Goal: Information Seeking & Learning: Learn about a topic

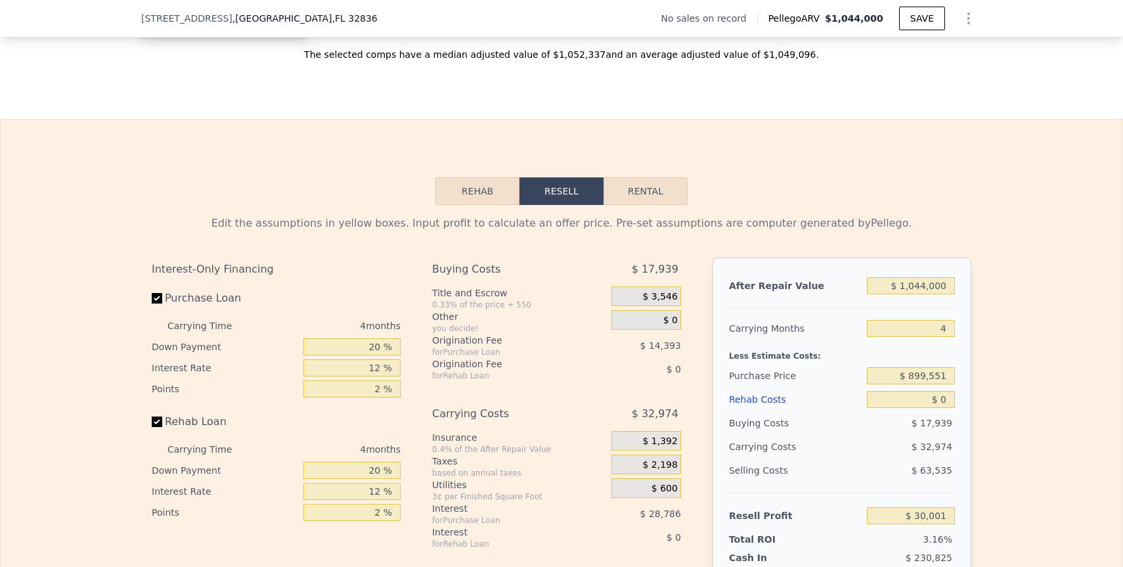
scroll to position [1522, 0]
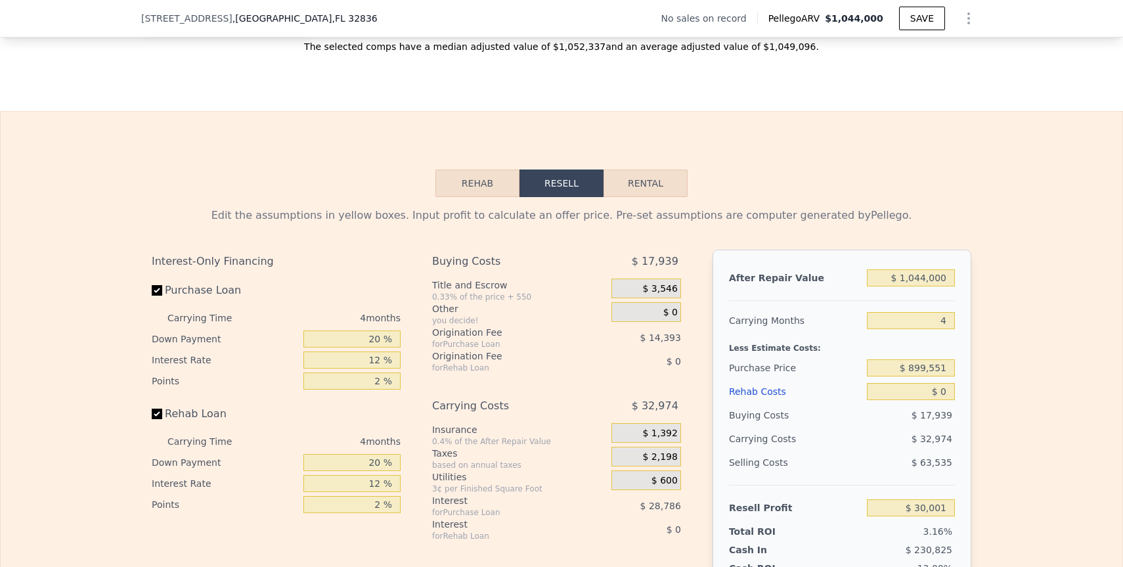
click at [478, 285] on div "Title and Escrow" at bounding box center [519, 284] width 174 height 13
click at [442, 269] on div "Buying Costs" at bounding box center [505, 261] width 146 height 24
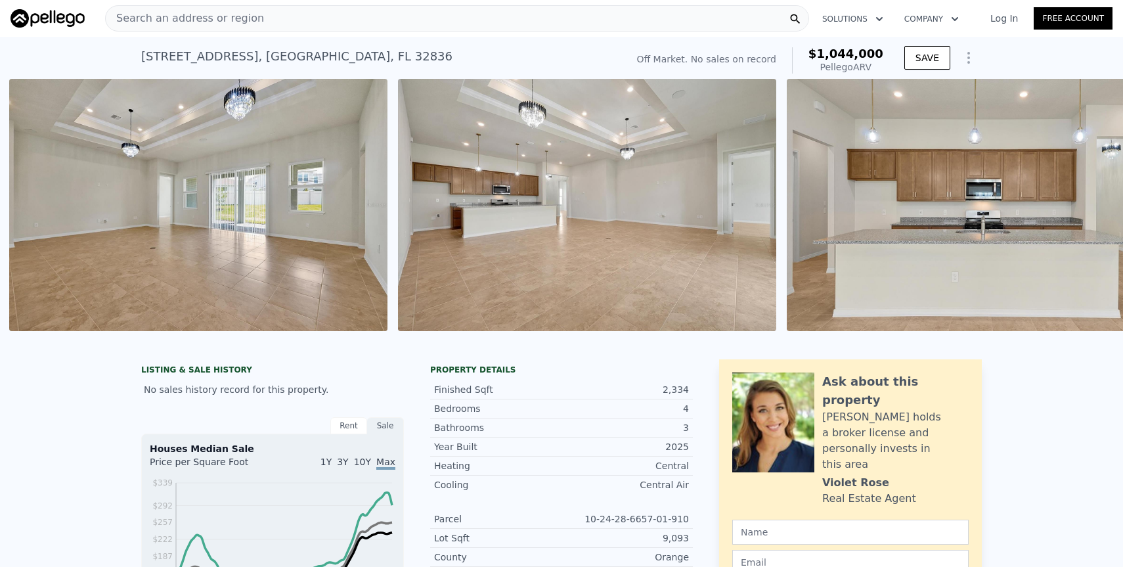
scroll to position [0, 2845]
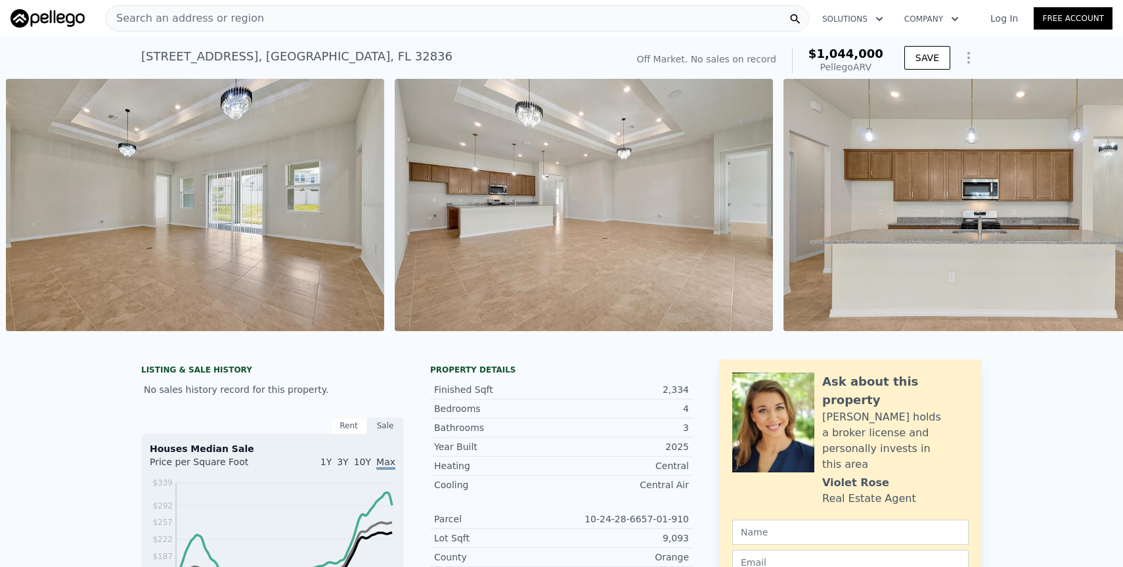
click at [964, 189] on img at bounding box center [972, 205] width 378 height 252
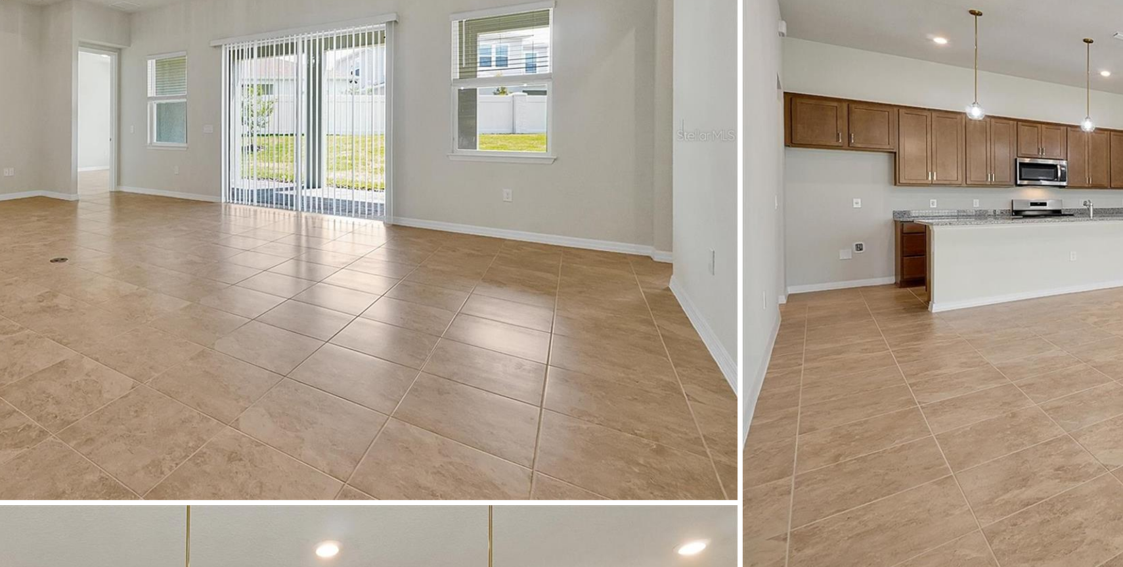
scroll to position [1163, 0]
